Goal: Find specific page/section

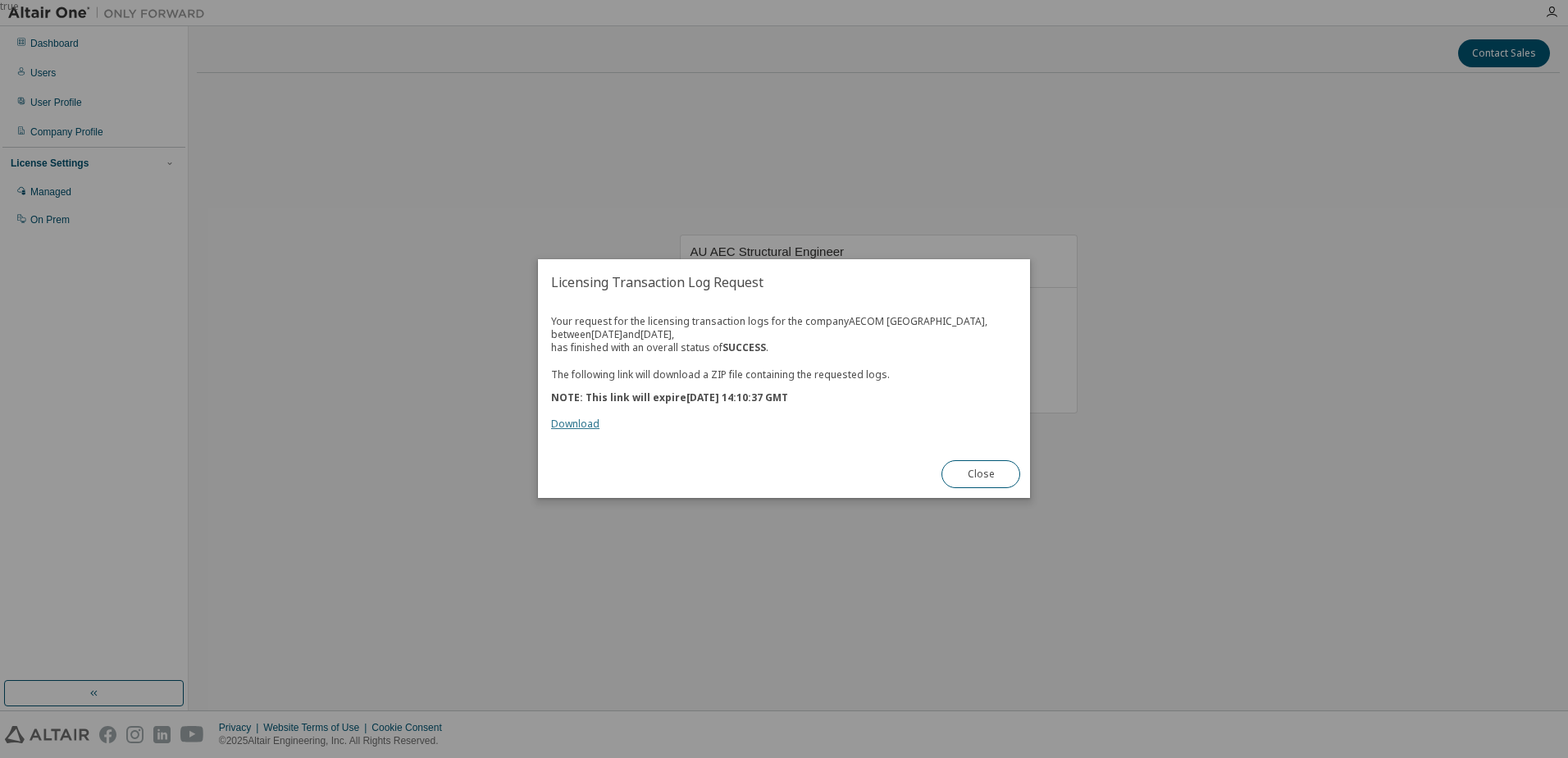
click at [588, 424] on link "Download" at bounding box center [575, 424] width 49 height 14
click at [980, 467] on button "Close" at bounding box center [981, 474] width 79 height 28
